Goal: Book appointment/travel/reservation

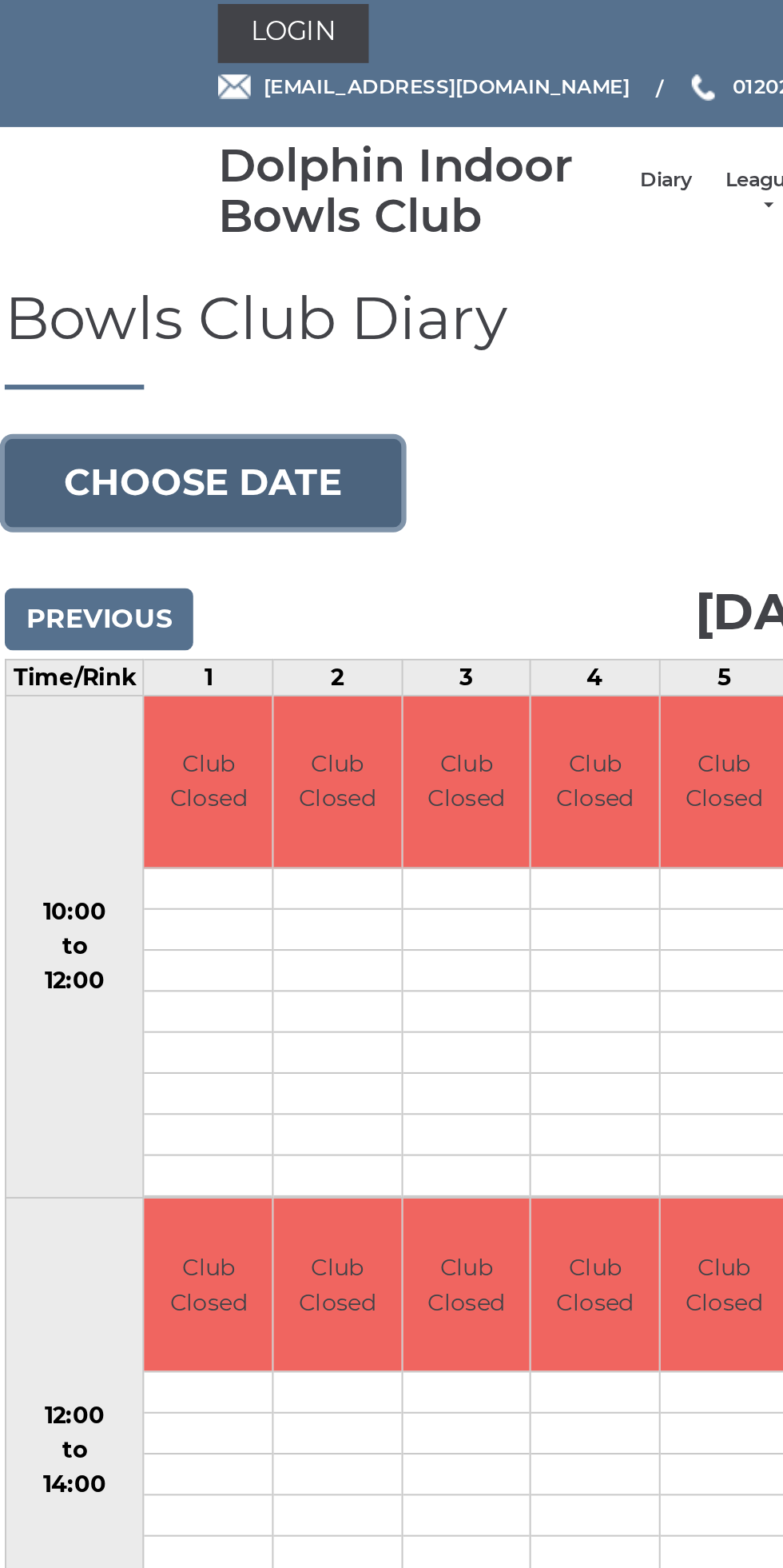
click at [140, 234] on button "Choose date" at bounding box center [108, 246] width 194 height 43
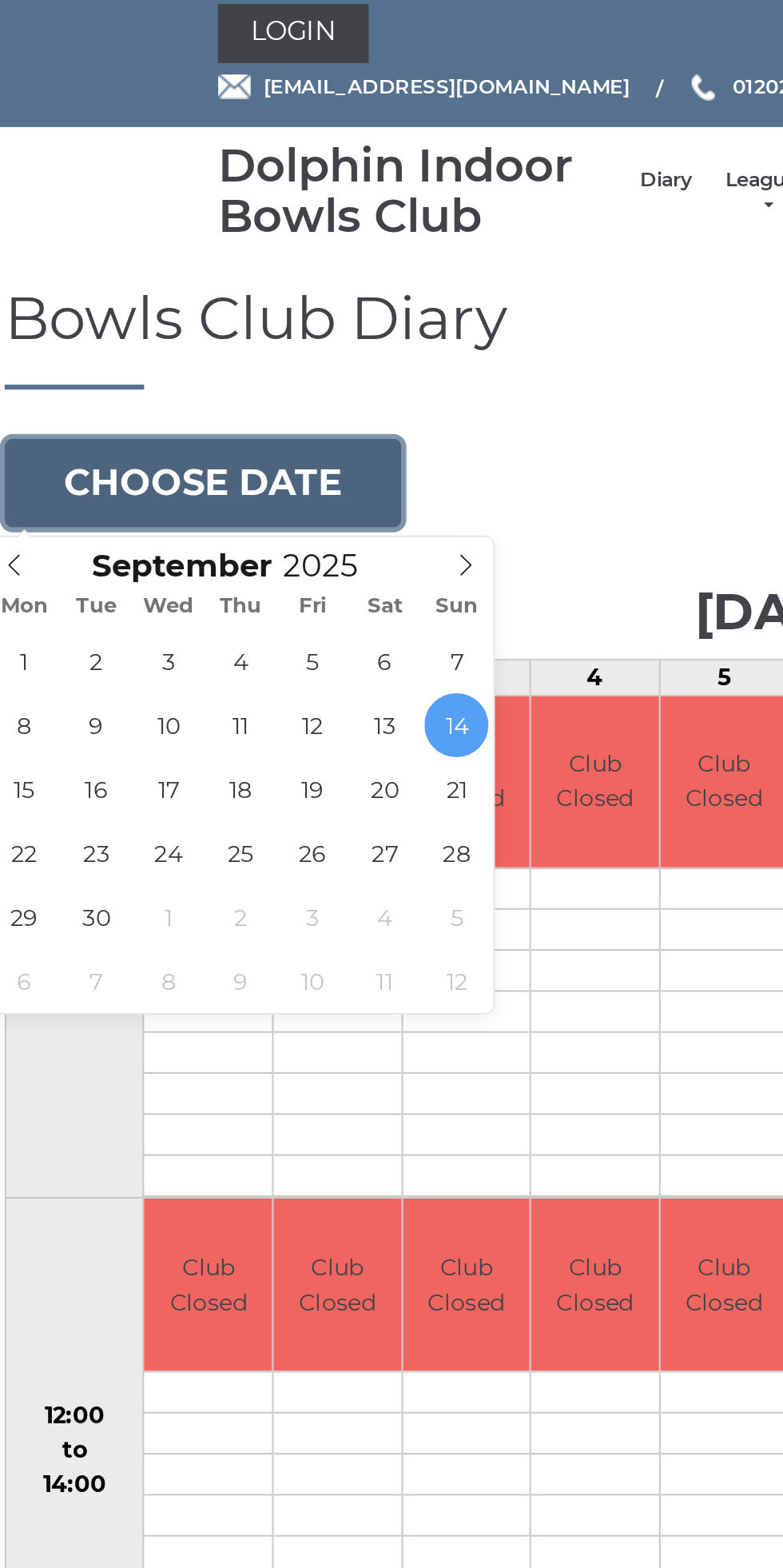
type input "2025-09-17"
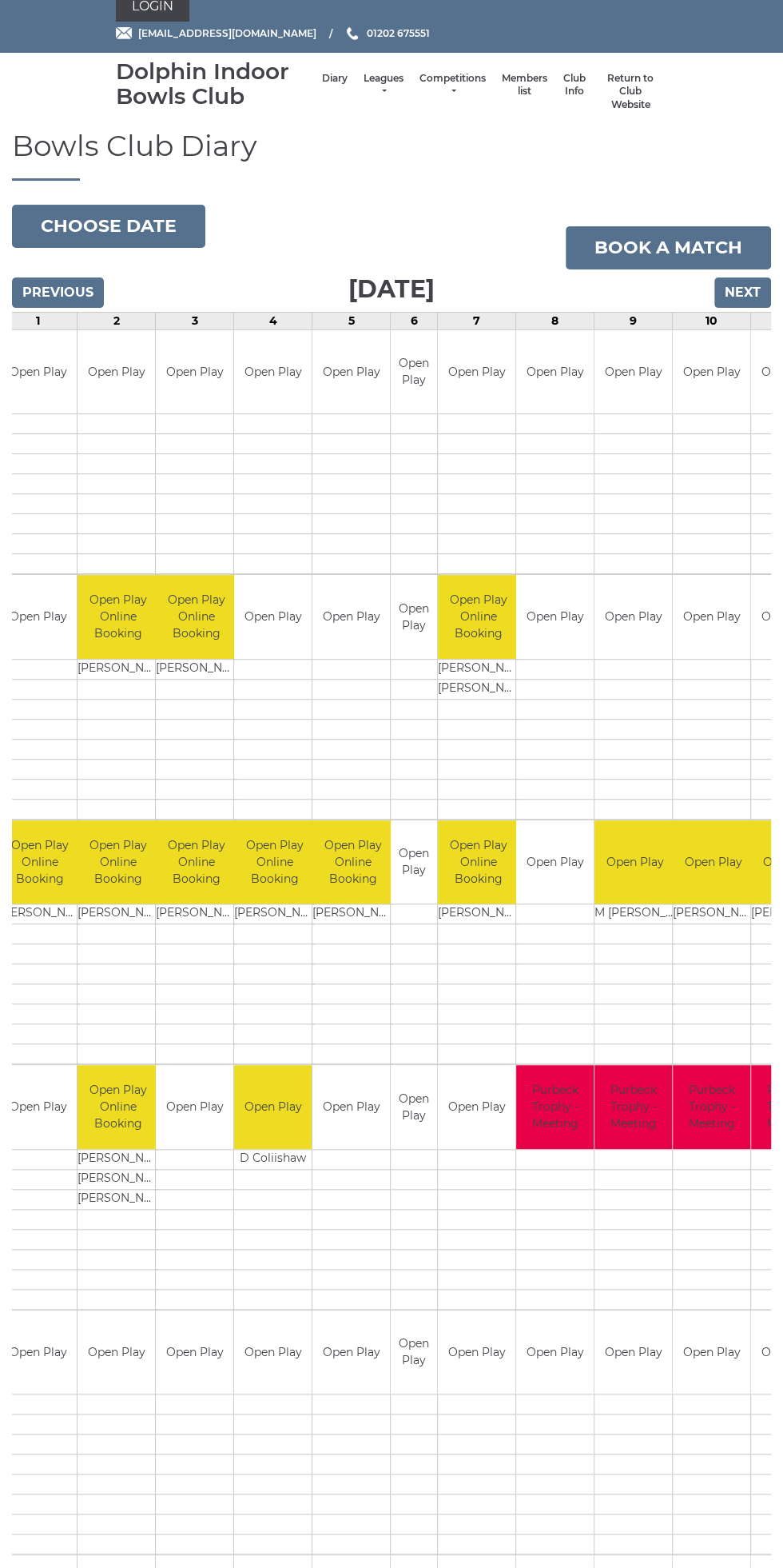
scroll to position [0, 84]
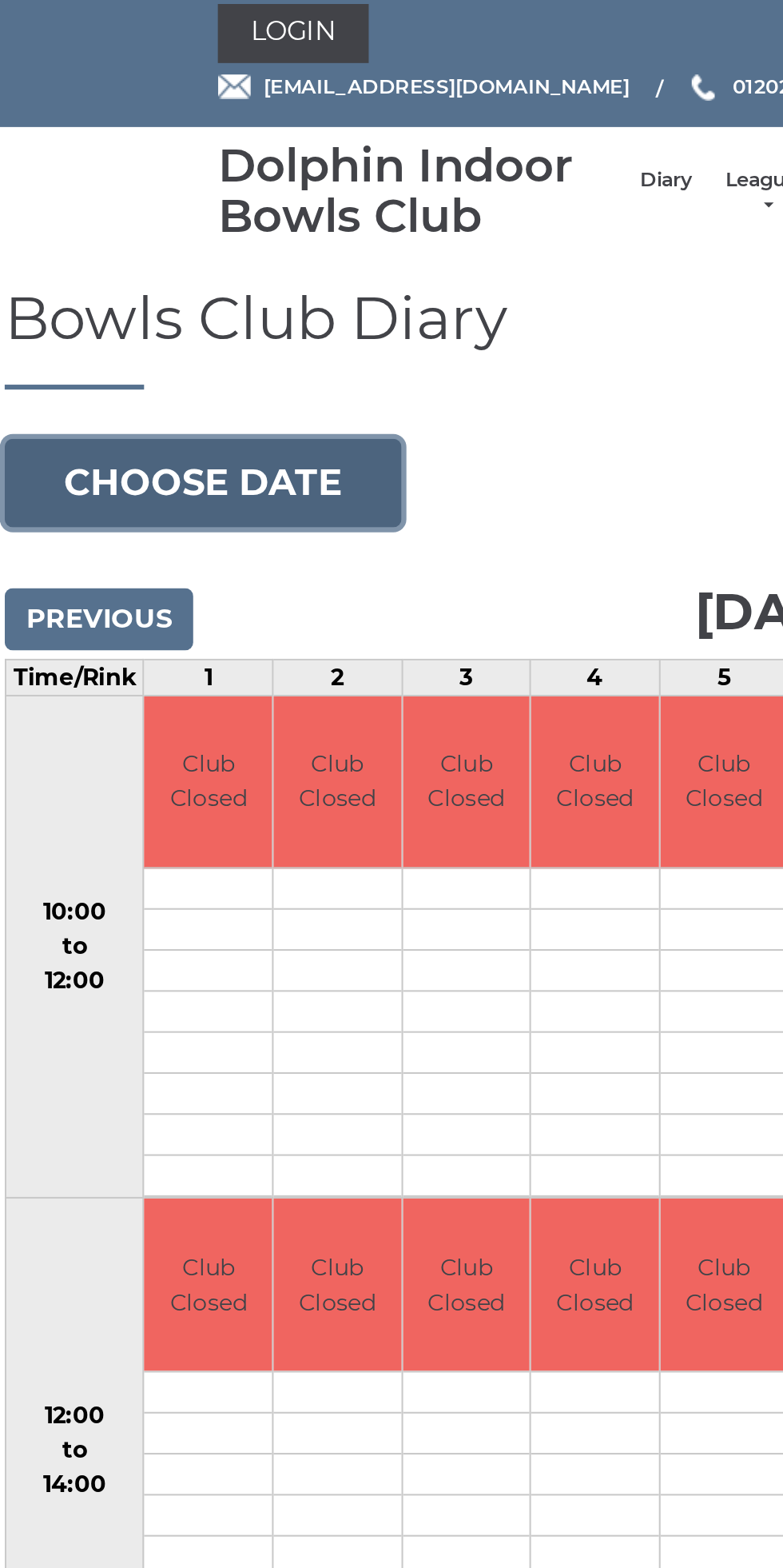
click at [143, 249] on button "Choose date" at bounding box center [108, 246] width 194 height 43
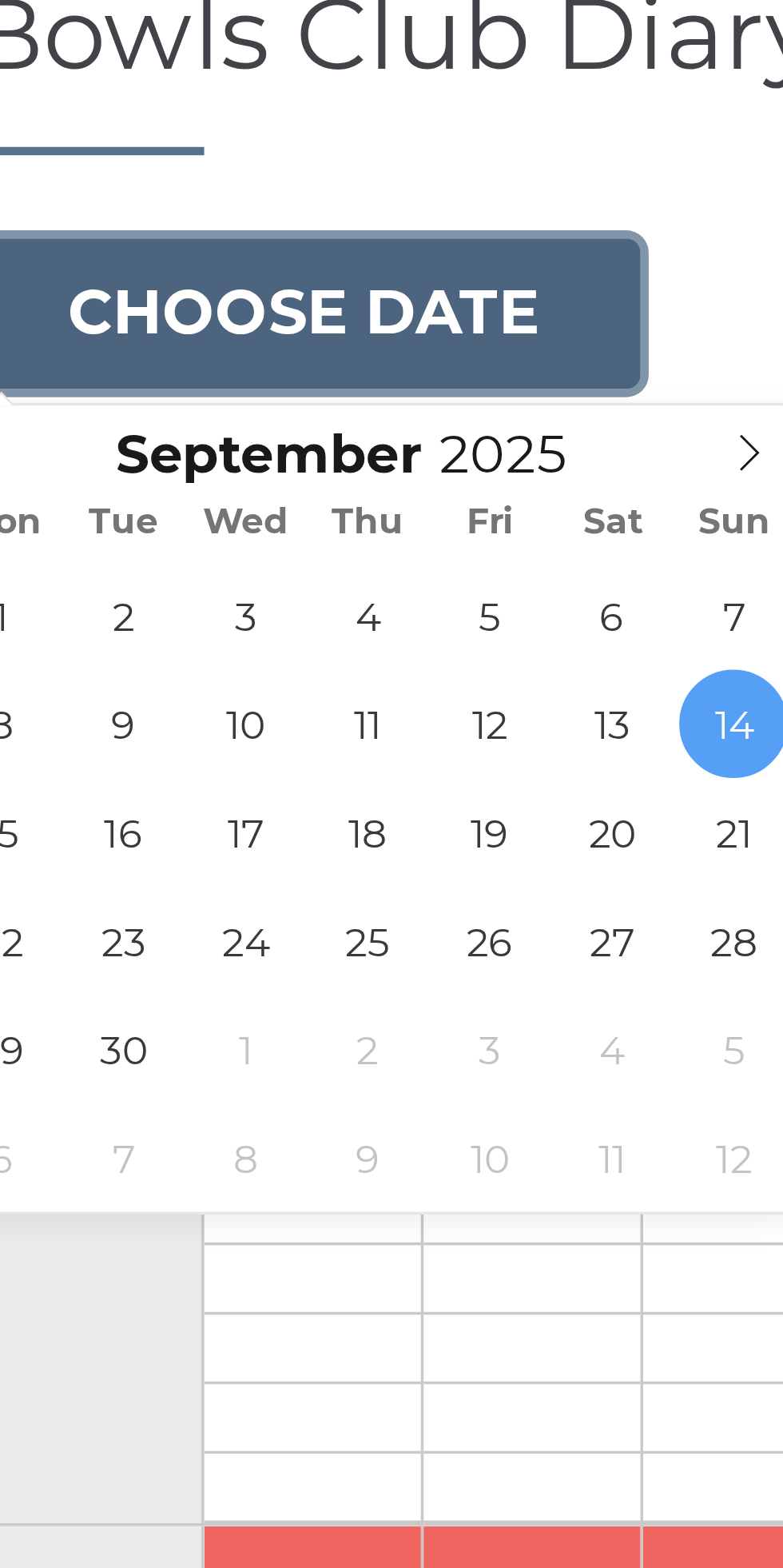
type input "2025-09-24"
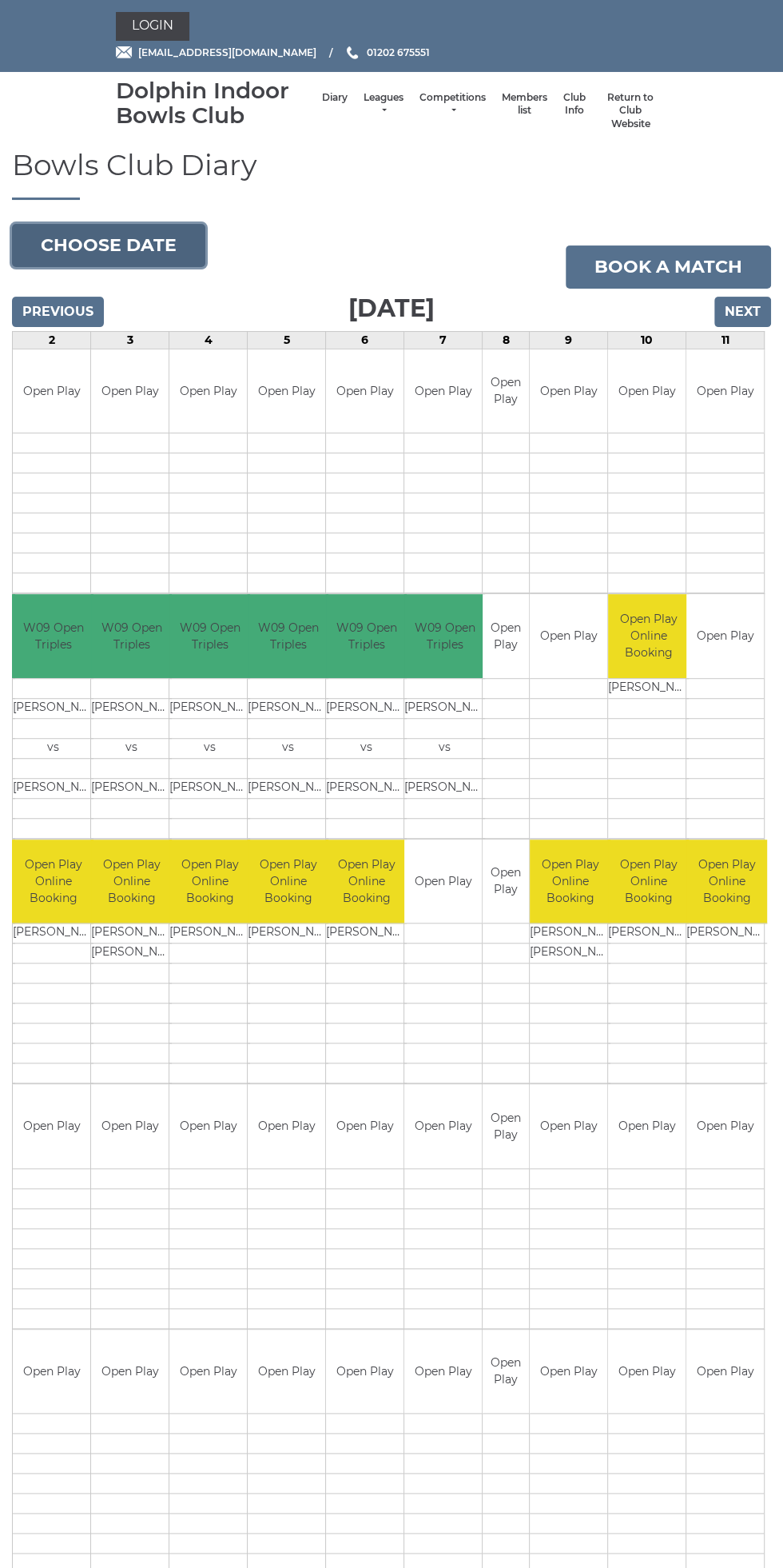
click at [144, 245] on button "Choose date" at bounding box center [108, 246] width 194 height 43
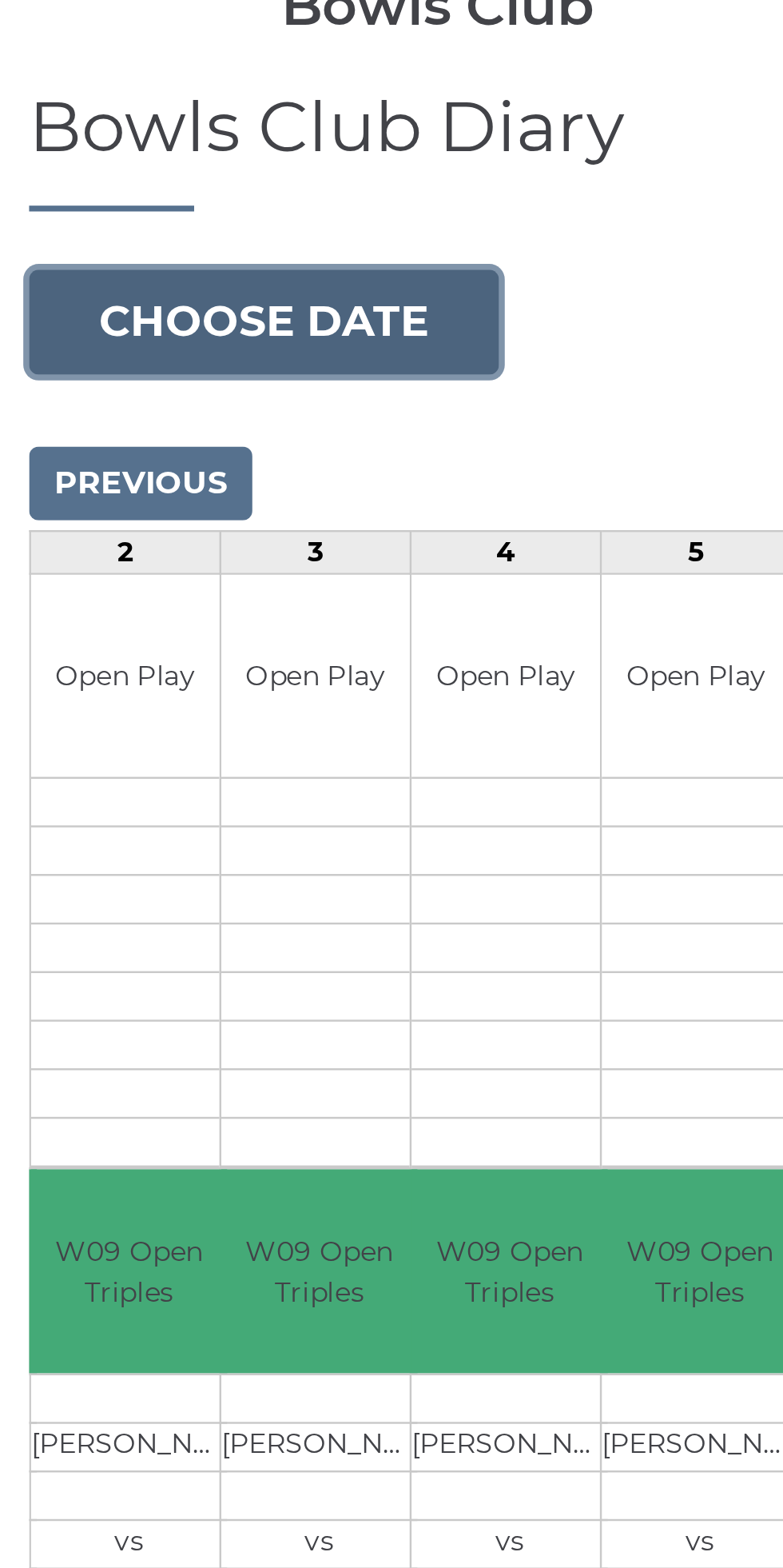
click at [122, 245] on button "Choose date" at bounding box center [108, 246] width 194 height 43
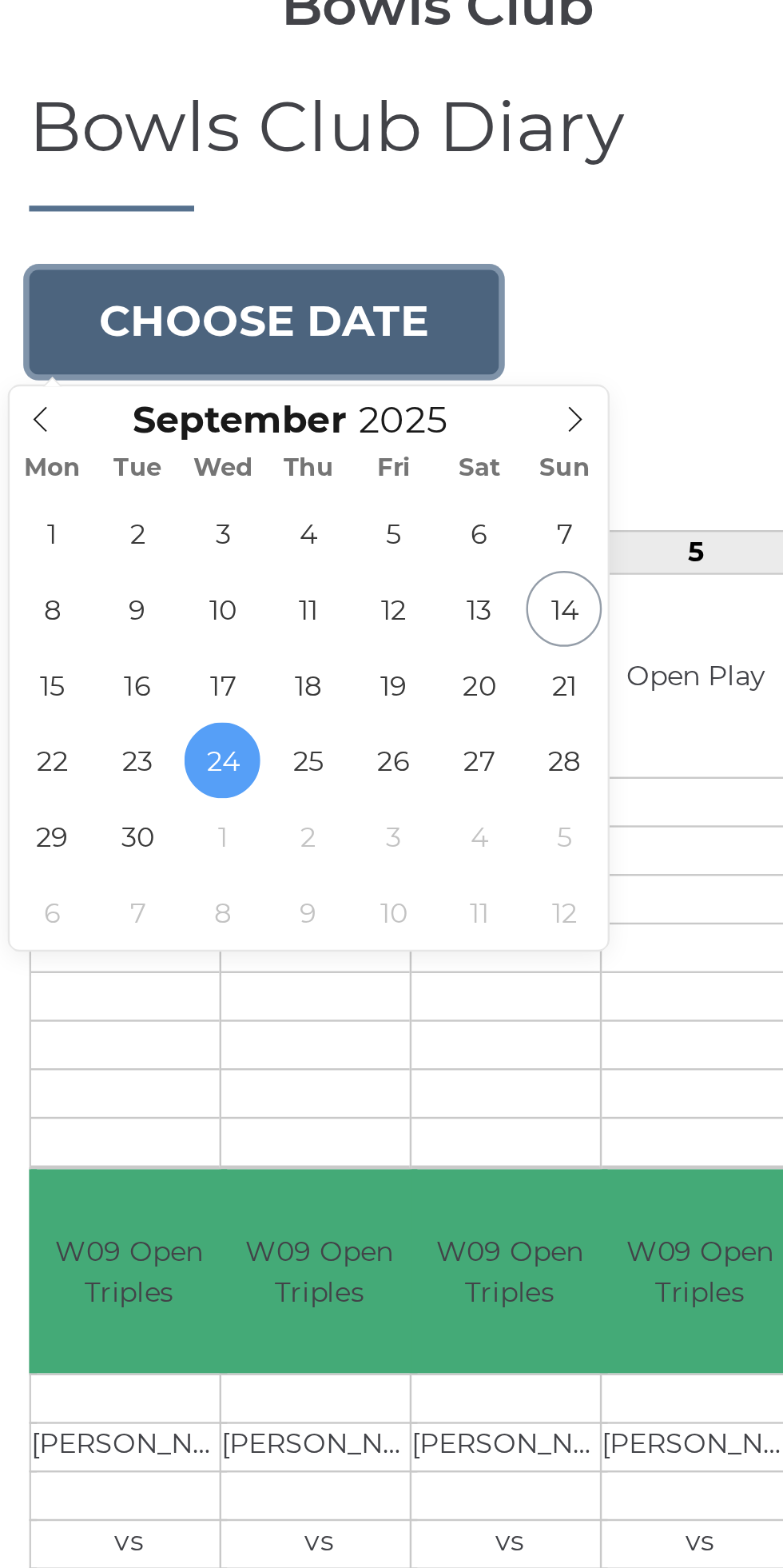
type input "[DATE]"
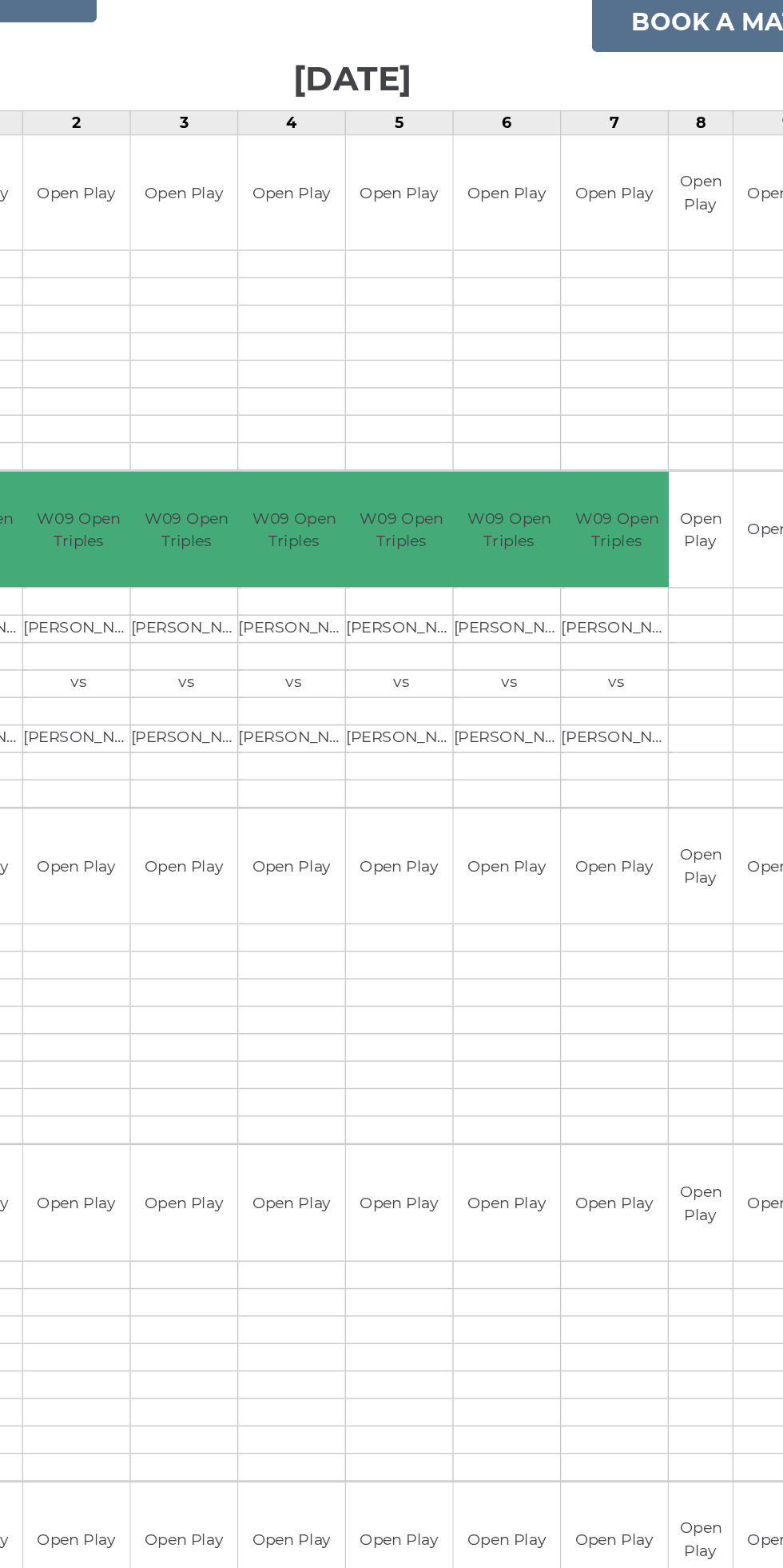
scroll to position [2, 0]
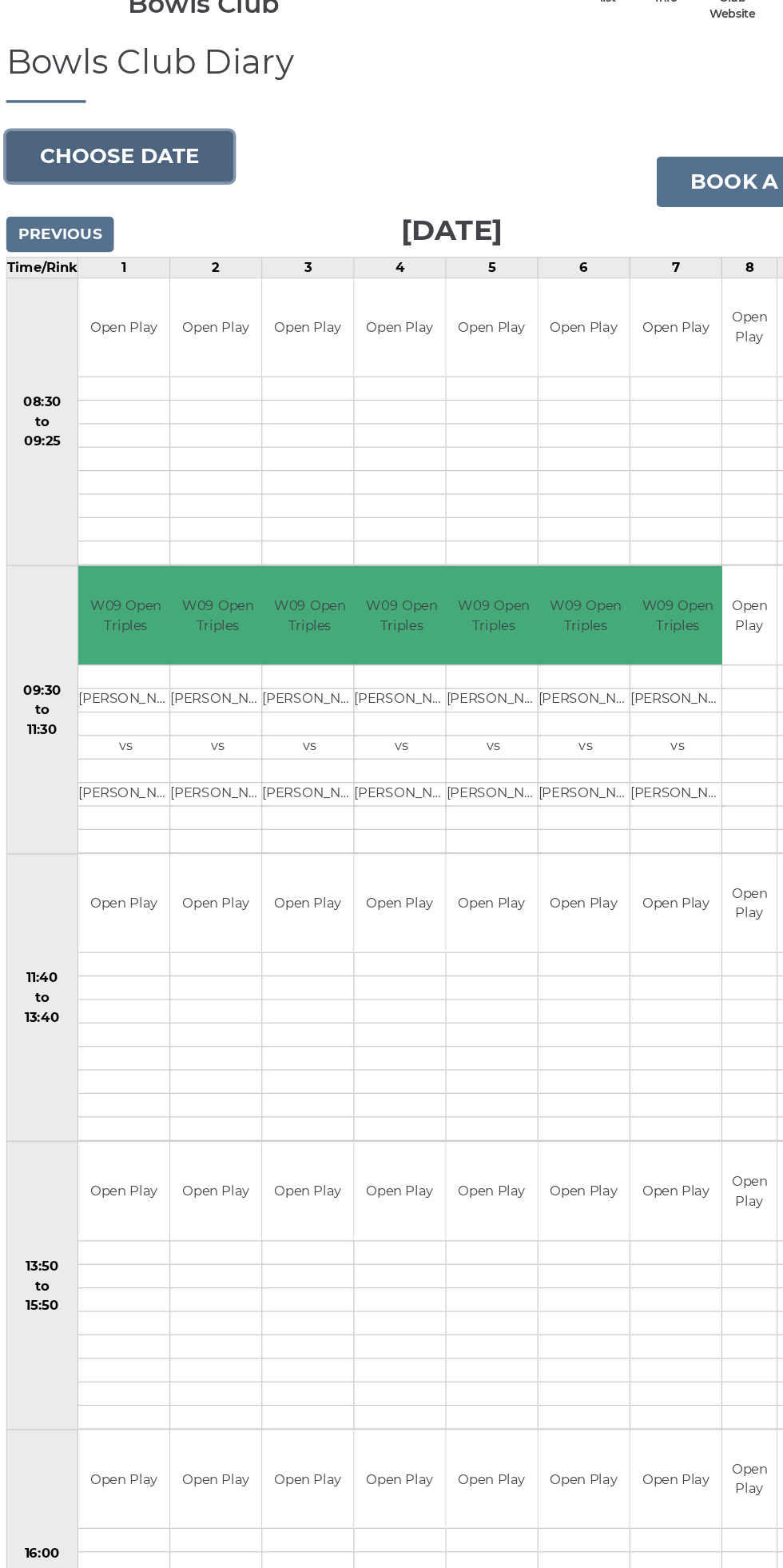
click at [153, 238] on button "Choose date" at bounding box center [108, 243] width 194 height 43
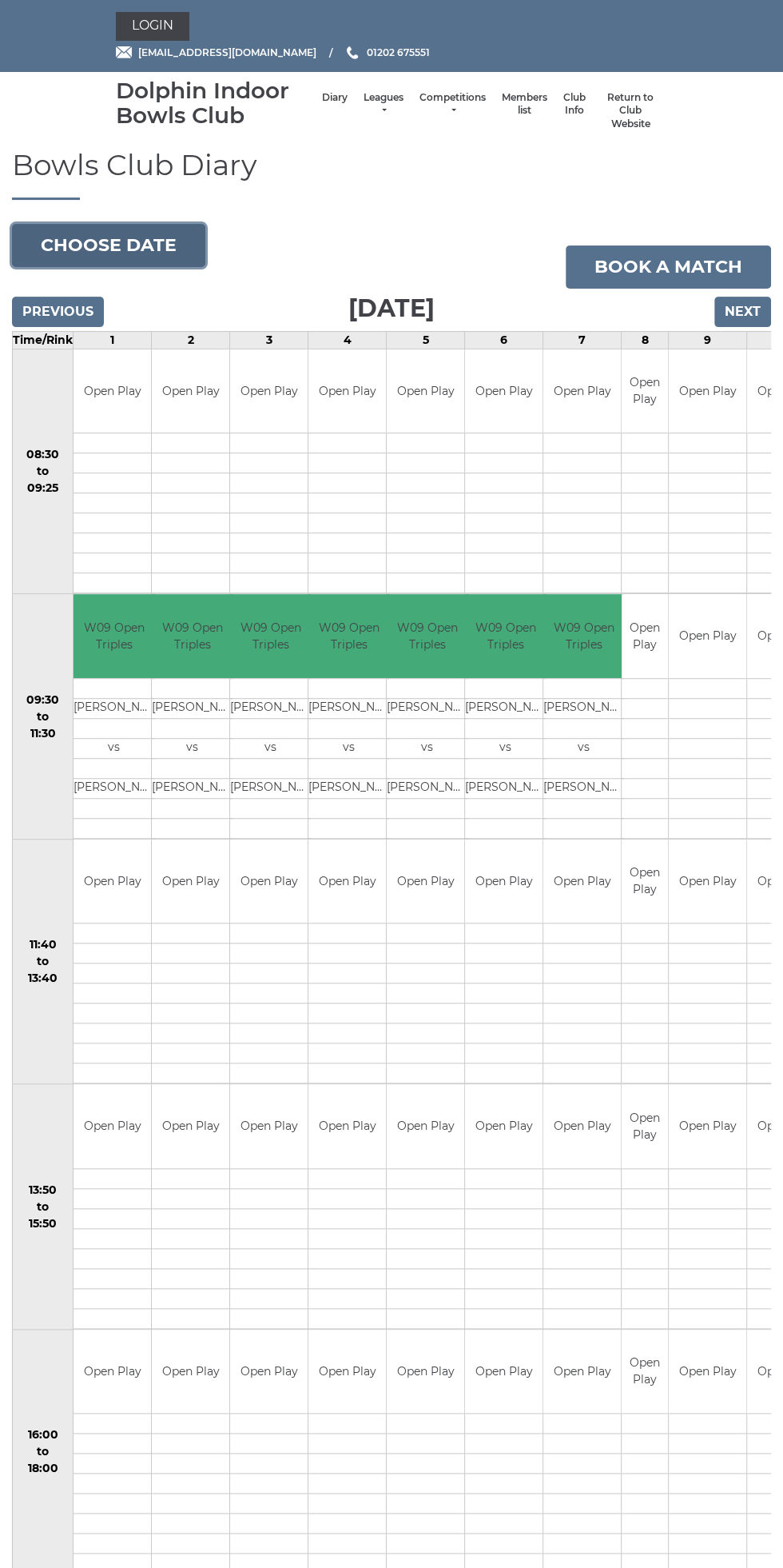
scroll to position [1, 0]
